Goal: Information Seeking & Learning: Learn about a topic

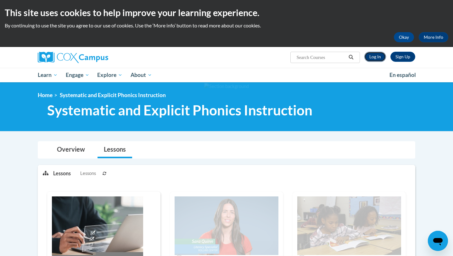
click at [377, 55] on link "Log In" at bounding box center [375, 57] width 22 height 10
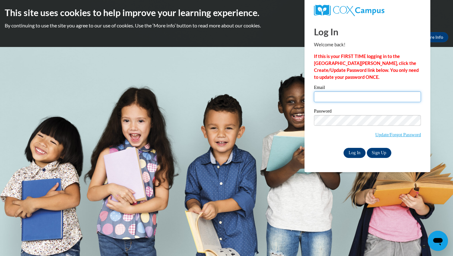
type input "and2183653@maricopa.edu"
click at [357, 154] on input "Log In" at bounding box center [355, 153] width 22 height 10
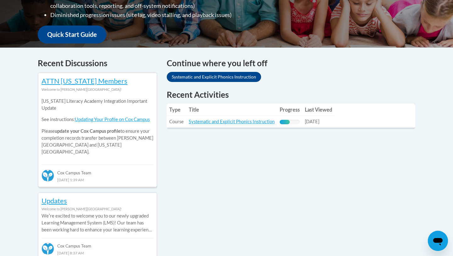
scroll to position [216, 0]
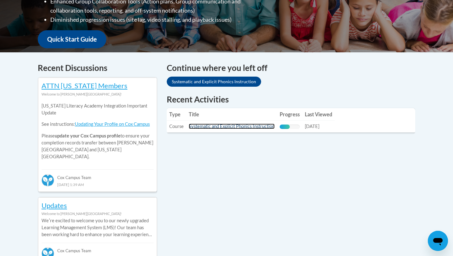
click at [259, 125] on link "Systematic and Explicit Phonics Instruction" at bounding box center [232, 125] width 86 height 5
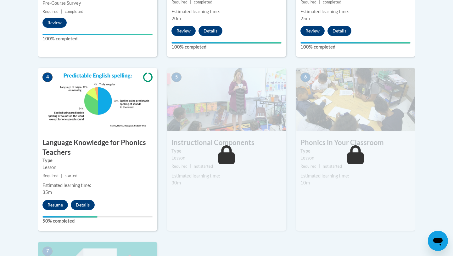
scroll to position [339, 0]
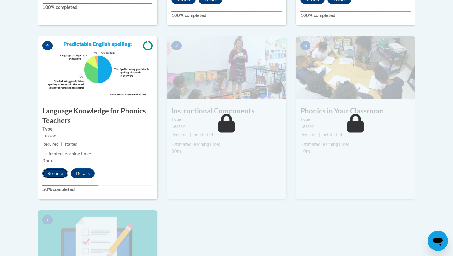
click at [59, 171] on button "Resume" at bounding box center [54, 173] width 25 height 10
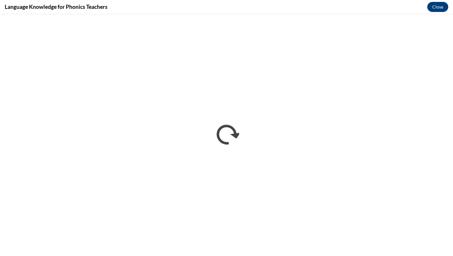
scroll to position [0, 0]
click at [437, 6] on button "Close" at bounding box center [437, 7] width 21 height 10
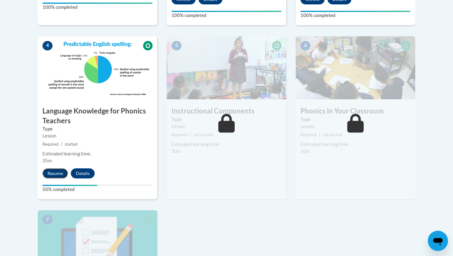
click at [55, 176] on button "Resume" at bounding box center [54, 173] width 25 height 10
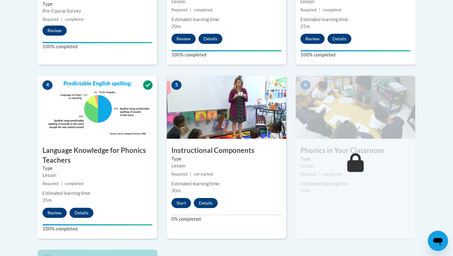
scroll to position [297, 0]
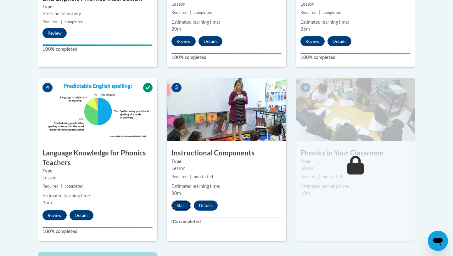
click at [180, 205] on button "Start" at bounding box center [182, 205] width 20 height 10
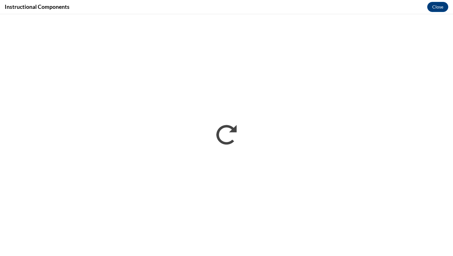
scroll to position [0, 0]
